Goal: Task Accomplishment & Management: Use online tool/utility

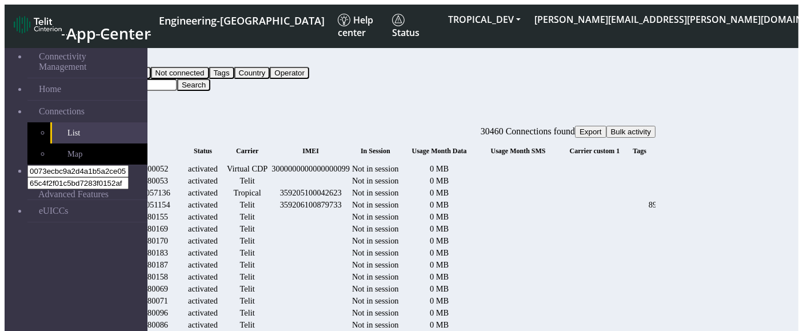
click at [607, 126] on button "Export" at bounding box center [590, 132] width 31 height 12
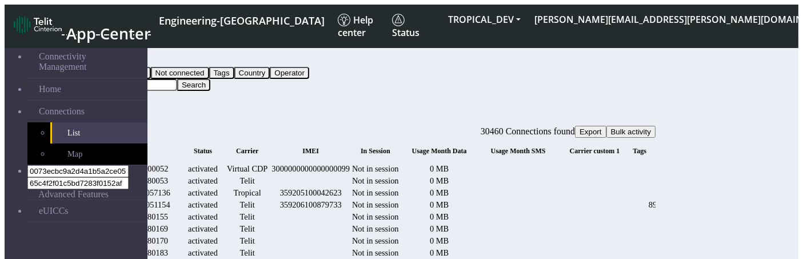
click at [106, 59] on button "Query" at bounding box center [91, 61] width 30 height 12
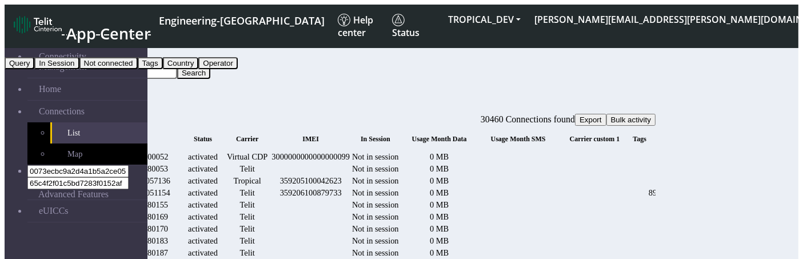
click at [79, 69] on button "In Session" at bounding box center [56, 63] width 45 height 12
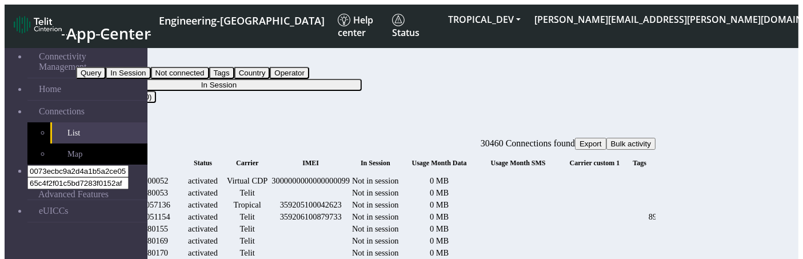
click at [357, 79] on button "In Session" at bounding box center [219, 85] width 286 height 12
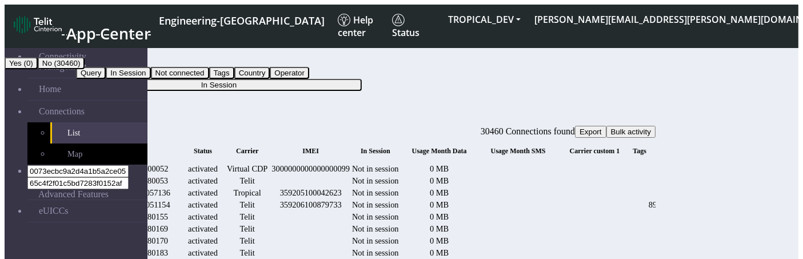
click at [38, 69] on button "Yes (0)" at bounding box center [21, 63] width 33 height 12
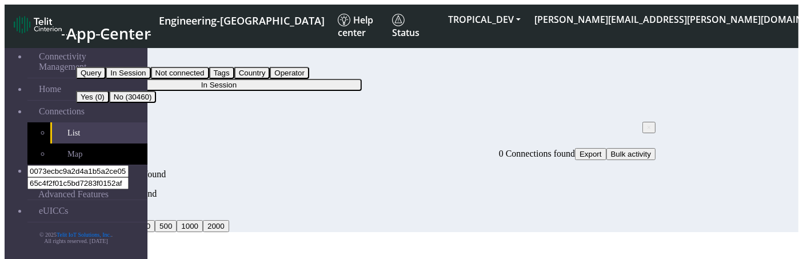
click at [121, 65] on button "In Session" at bounding box center [98, 61] width 45 height 12
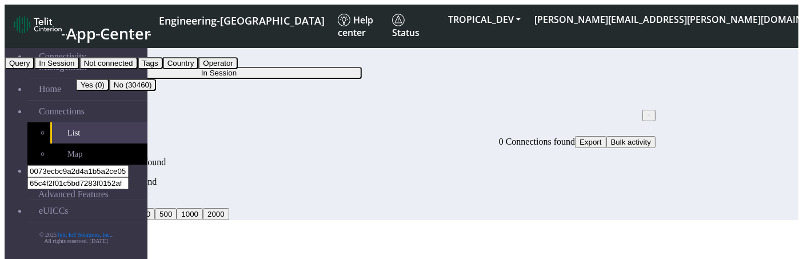
click at [138, 69] on button "Not connected" at bounding box center [108, 63] width 58 height 12
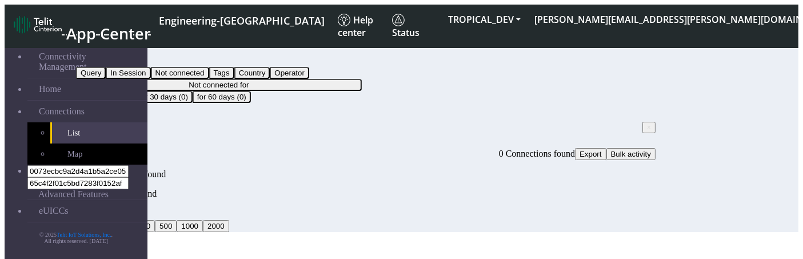
click at [362, 79] on button "Not connected for" at bounding box center [219, 85] width 286 height 12
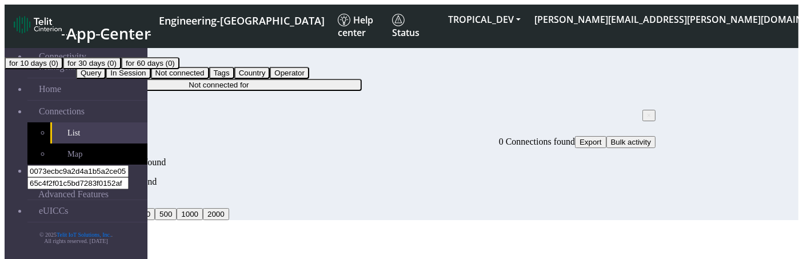
click at [121, 69] on button "for 30 days (0)" at bounding box center [92, 63] width 58 height 12
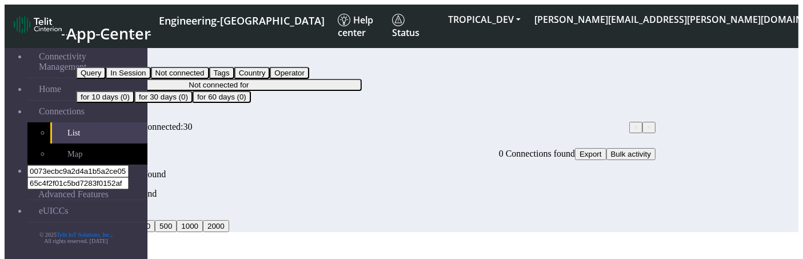
click at [647, 123] on span "×" at bounding box center [649, 127] width 4 height 8
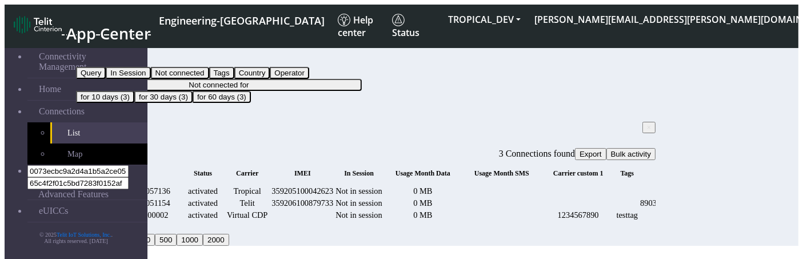
click at [602, 150] on span "Export" at bounding box center [591, 154] width 22 height 9
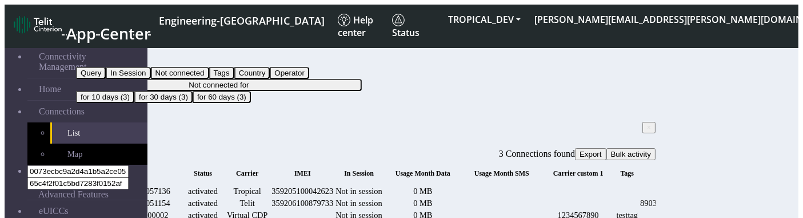
click at [602, 150] on span "Export" at bounding box center [591, 154] width 22 height 9
click at [79, 200] on link "eUICCs" at bounding box center [87, 211] width 120 height 22
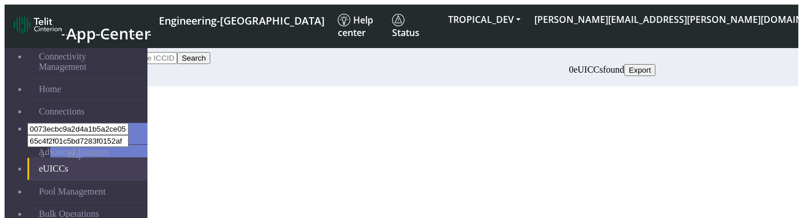
scroll to position [29, 0]
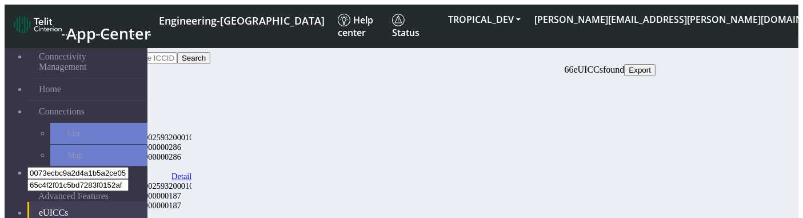
click at [651, 66] on span "Export" at bounding box center [640, 70] width 22 height 9
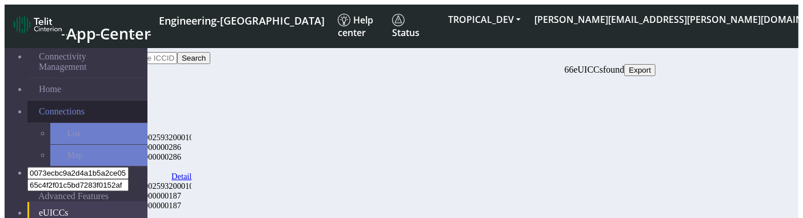
click at [39, 106] on span "Connections" at bounding box center [62, 111] width 46 height 10
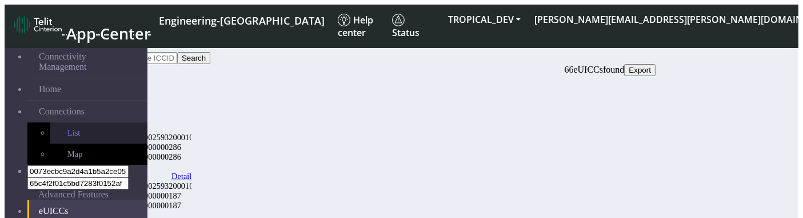
click at [50, 122] on link "List" at bounding box center [98, 132] width 97 height 21
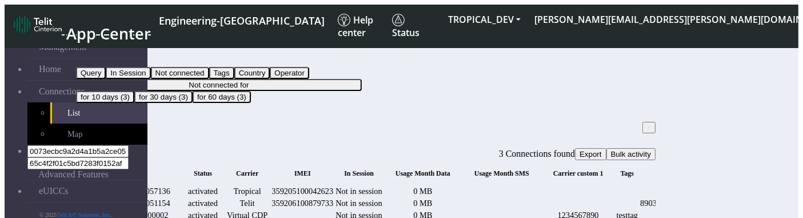
click at [607, 148] on button "Export" at bounding box center [590, 154] width 31 height 12
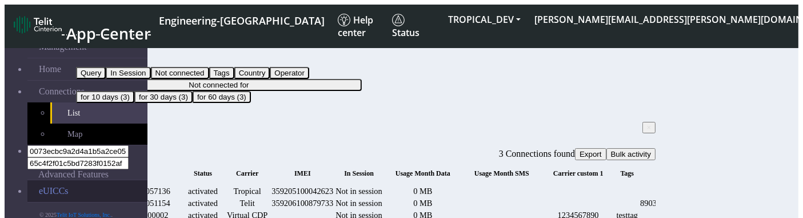
scroll to position [7, 0]
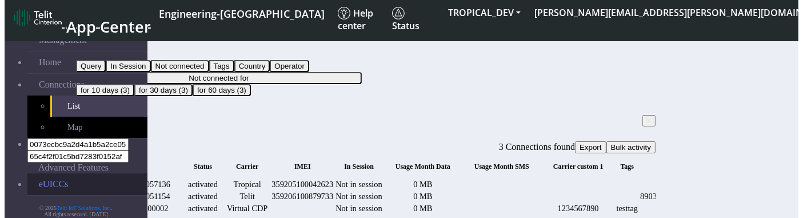
click at [69, 173] on link "eUICCs" at bounding box center [87, 184] width 120 height 22
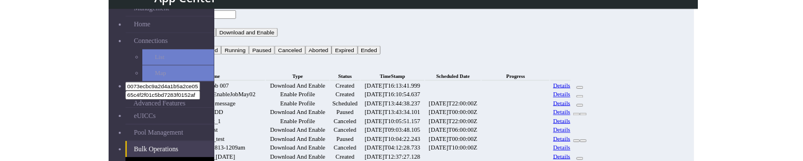
scroll to position [25, 0]
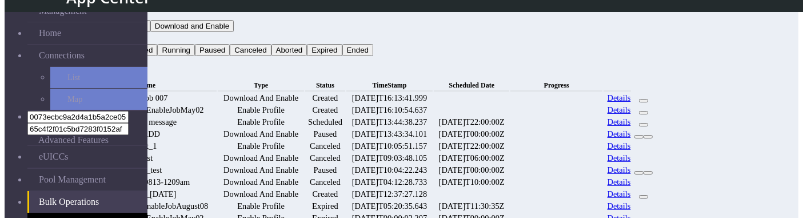
click at [631, 127] on link "Details" at bounding box center [619, 122] width 23 height 10
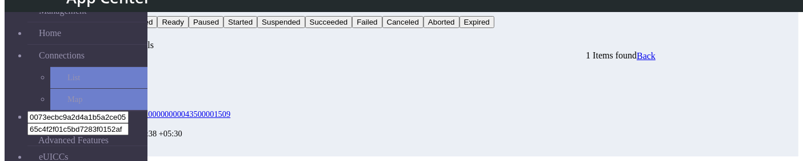
click at [656, 51] on span "Back" at bounding box center [646, 56] width 19 height 10
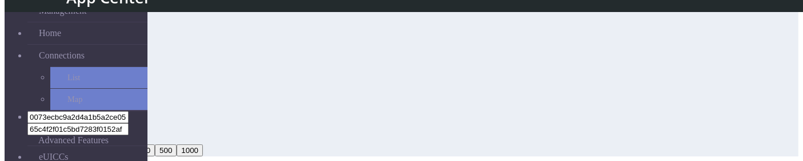
scroll to position [400, 0]
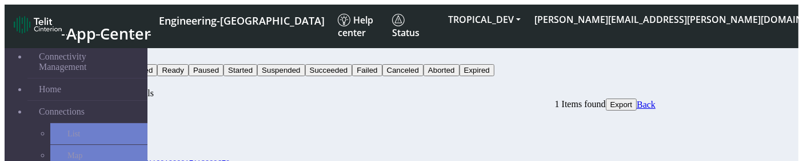
click at [633, 100] on span "Export" at bounding box center [622, 104] width 22 height 9
click at [637, 98] on button "Export" at bounding box center [621, 104] width 31 height 12
click at [633, 100] on span "Export" at bounding box center [622, 104] width 22 height 9
click at [656, 99] on link "Back" at bounding box center [646, 104] width 19 height 10
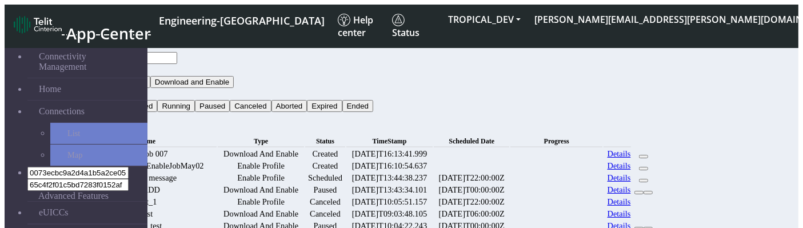
click at [631, 149] on link "Details" at bounding box center [619, 154] width 23 height 10
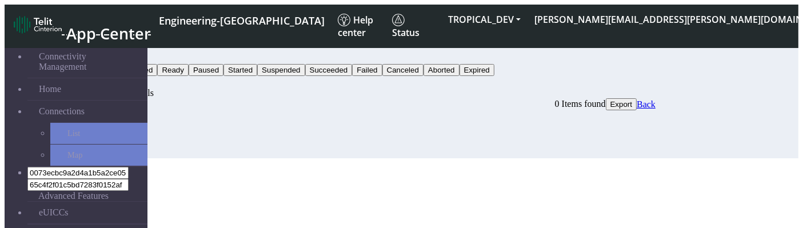
click at [656, 99] on span "Back" at bounding box center [646, 104] width 19 height 10
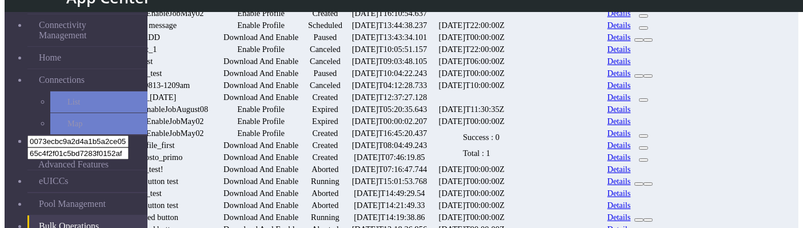
scroll to position [124, 0]
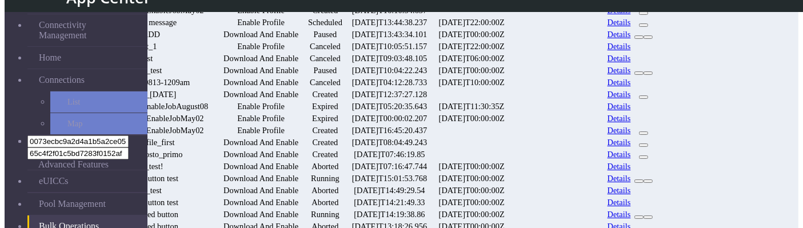
click at [631, 39] on link "Details" at bounding box center [619, 35] width 23 height 10
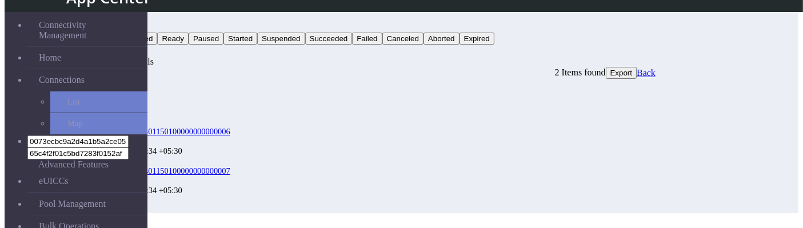
click at [633, 69] on span "Export" at bounding box center [622, 73] width 22 height 9
click at [637, 67] on button "Export" at bounding box center [621, 73] width 31 height 12
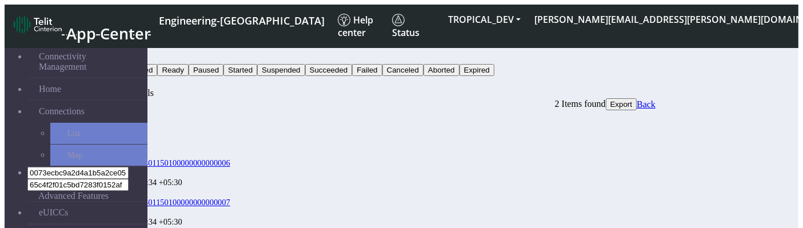
click at [637, 98] on button "Export" at bounding box center [621, 104] width 31 height 12
click at [633, 100] on span "Export" at bounding box center [622, 104] width 22 height 9
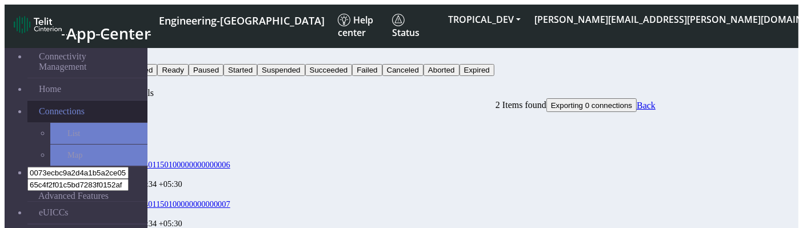
click at [42, 106] on span "Connections" at bounding box center [62, 111] width 46 height 10
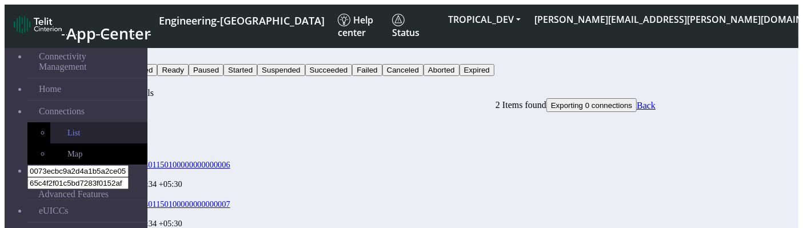
click at [64, 122] on link "List" at bounding box center [98, 132] width 97 height 21
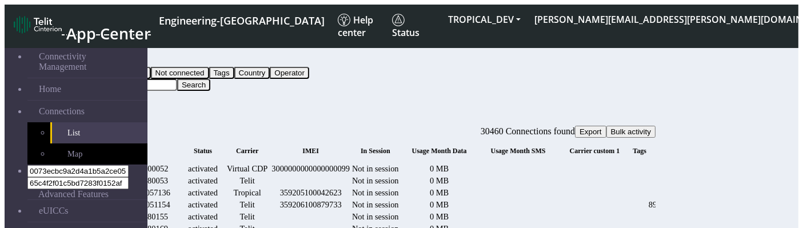
click at [106, 55] on button "Query" at bounding box center [91, 61] width 30 height 12
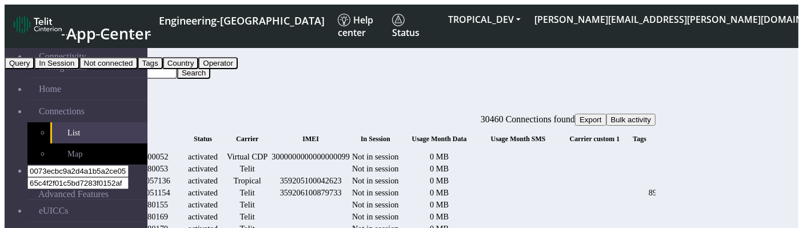
click at [79, 69] on button "In Session" at bounding box center [56, 63] width 45 height 12
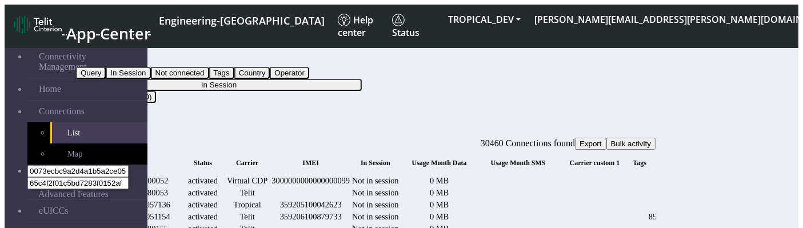
click at [317, 72] on div "Filter by In Session Query In Session Not connected Tags Country Operator In Se…" at bounding box center [366, 74] width 580 height 58
click at [216, 67] on div "Filter by In Session Query In Session Not connected Tags Country Operator In Se…" at bounding box center [366, 74] width 580 height 58
click at [121, 58] on button "In Session" at bounding box center [98, 61] width 45 height 12
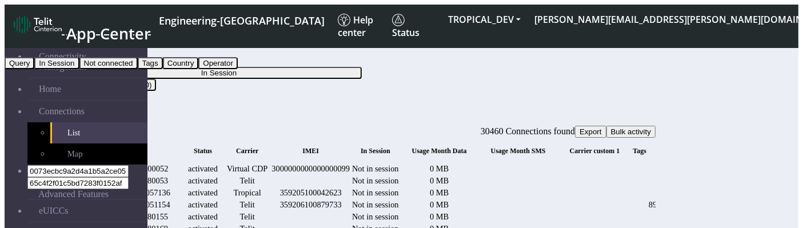
click at [163, 69] on button "Tags" at bounding box center [150, 63] width 25 height 12
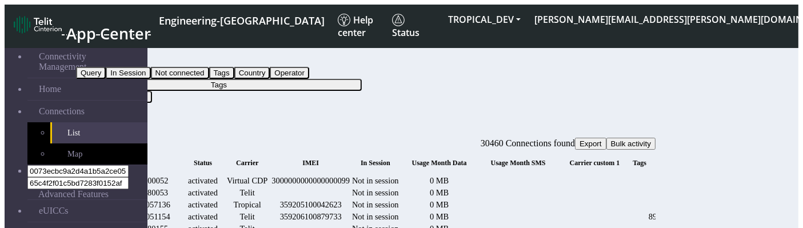
click at [412, 45] on div "Filter by Tags Query In Session Not connected Tags Country Operator Tags testta…" at bounding box center [366, 74] width 580 height 58
click at [362, 79] on button "Tags" at bounding box center [219, 85] width 286 height 12
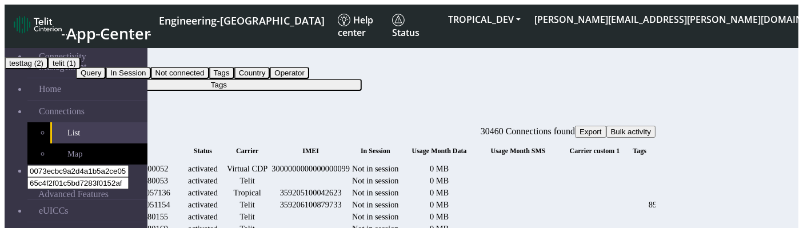
click at [48, 69] on button "testtag (2)" at bounding box center [26, 63] width 43 height 12
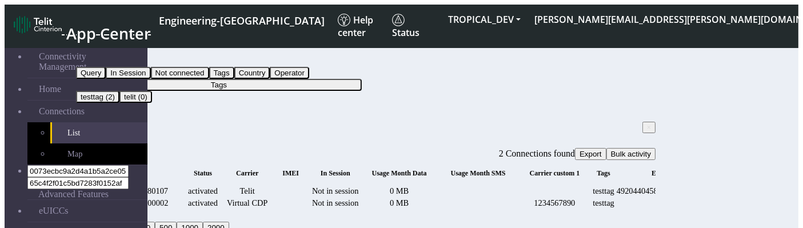
click at [602, 150] on span "Export" at bounding box center [591, 154] width 22 height 9
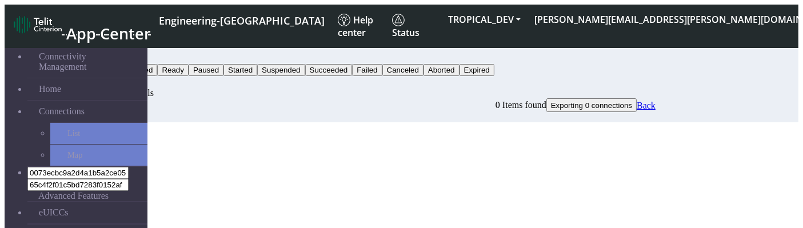
scroll to position [48, 0]
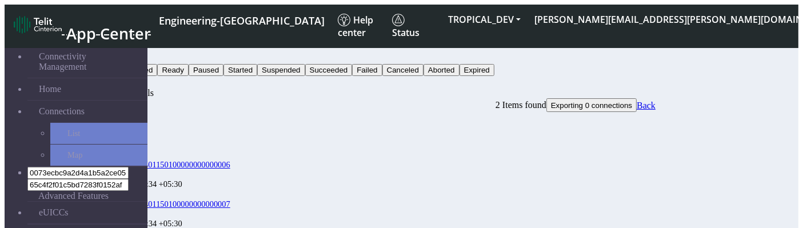
click at [632, 101] on span "Exporting 0 connections" at bounding box center [591, 105] width 81 height 9
click at [633, 100] on span "Export" at bounding box center [622, 104] width 22 height 9
click at [656, 99] on link "Back" at bounding box center [646, 104] width 19 height 10
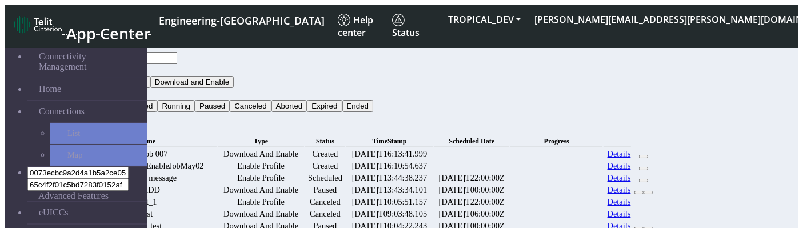
click at [107, 88] on button "Status" at bounding box center [91, 94] width 31 height 12
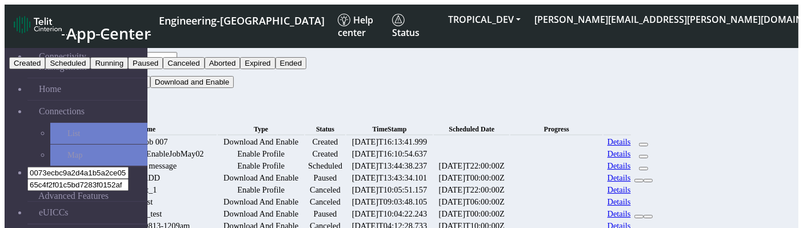
click at [275, 69] on button "Expired" at bounding box center [257, 63] width 35 height 12
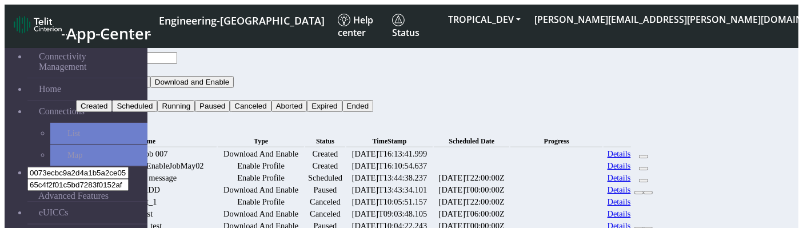
click at [109, 112] on button "Search" at bounding box center [92, 118] width 33 height 12
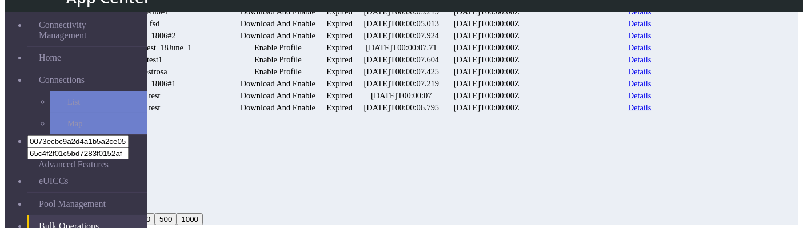
scroll to position [242, 0]
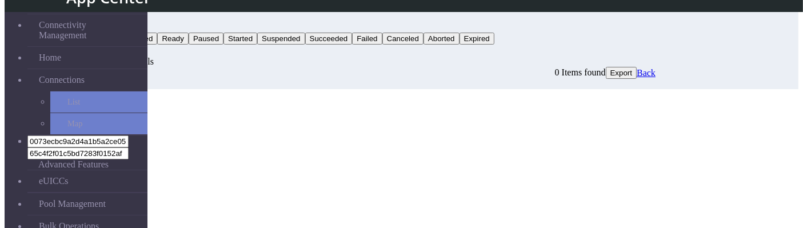
scroll to position [26, 0]
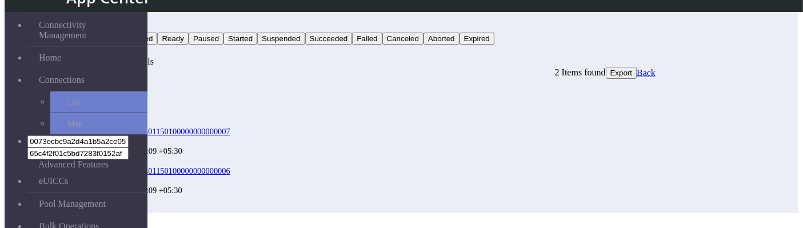
click at [633, 69] on span "Export" at bounding box center [622, 73] width 22 height 9
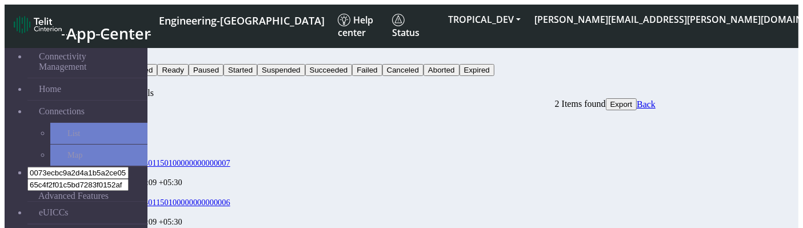
click at [633, 100] on span "Export" at bounding box center [622, 104] width 22 height 9
